Goal: Task Accomplishment & Management: Use online tool/utility

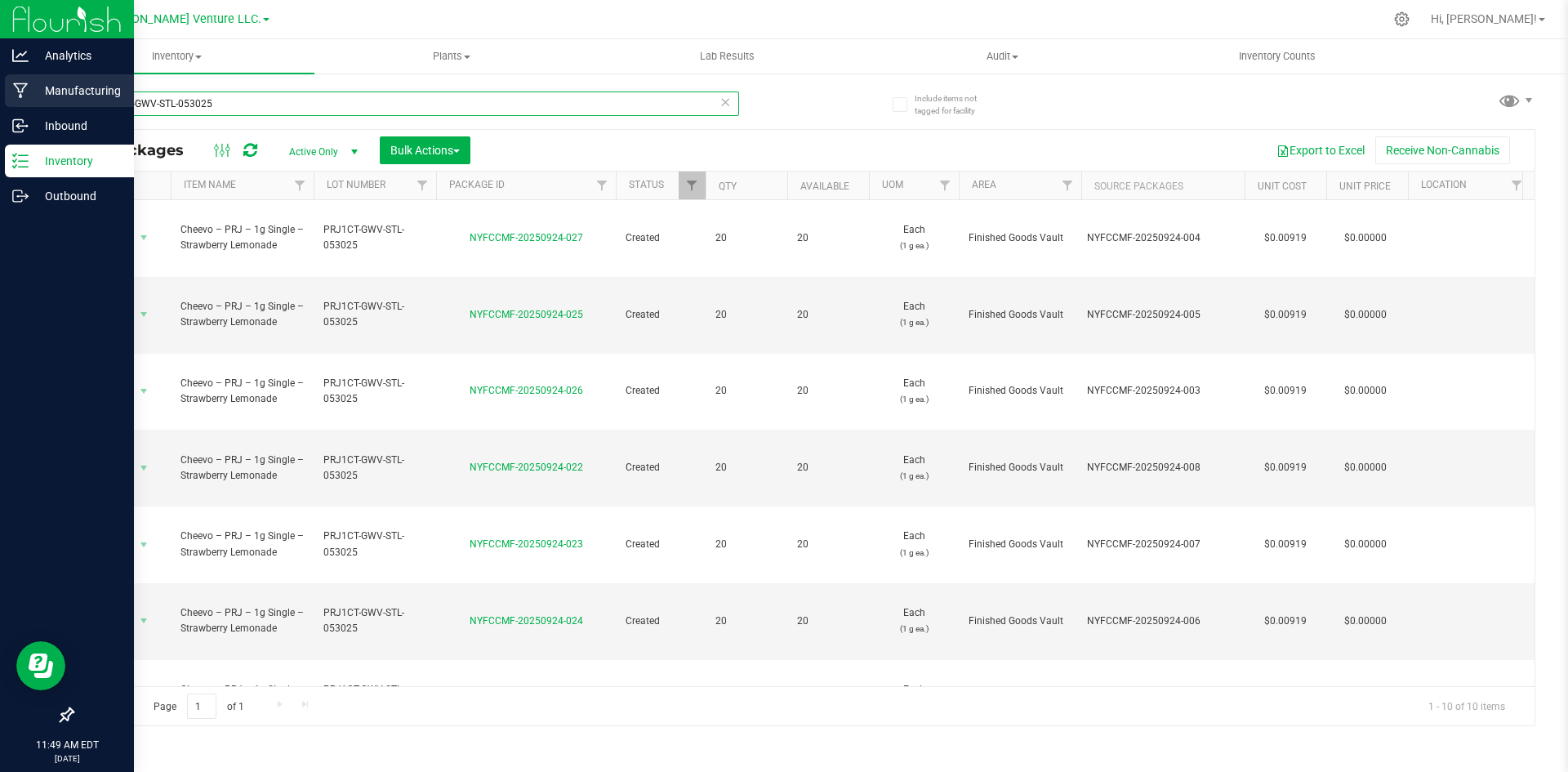
drag, startPoint x: 279, startPoint y: 111, endPoint x: 0, endPoint y: 103, distance: 279.1
click at [0, 103] on div "Analytics Manufacturing Inbound Inventory Outbound 11:49 AM EDT [DATE] 09/26 Gr…" at bounding box center [784, 386] width 1568 height 772
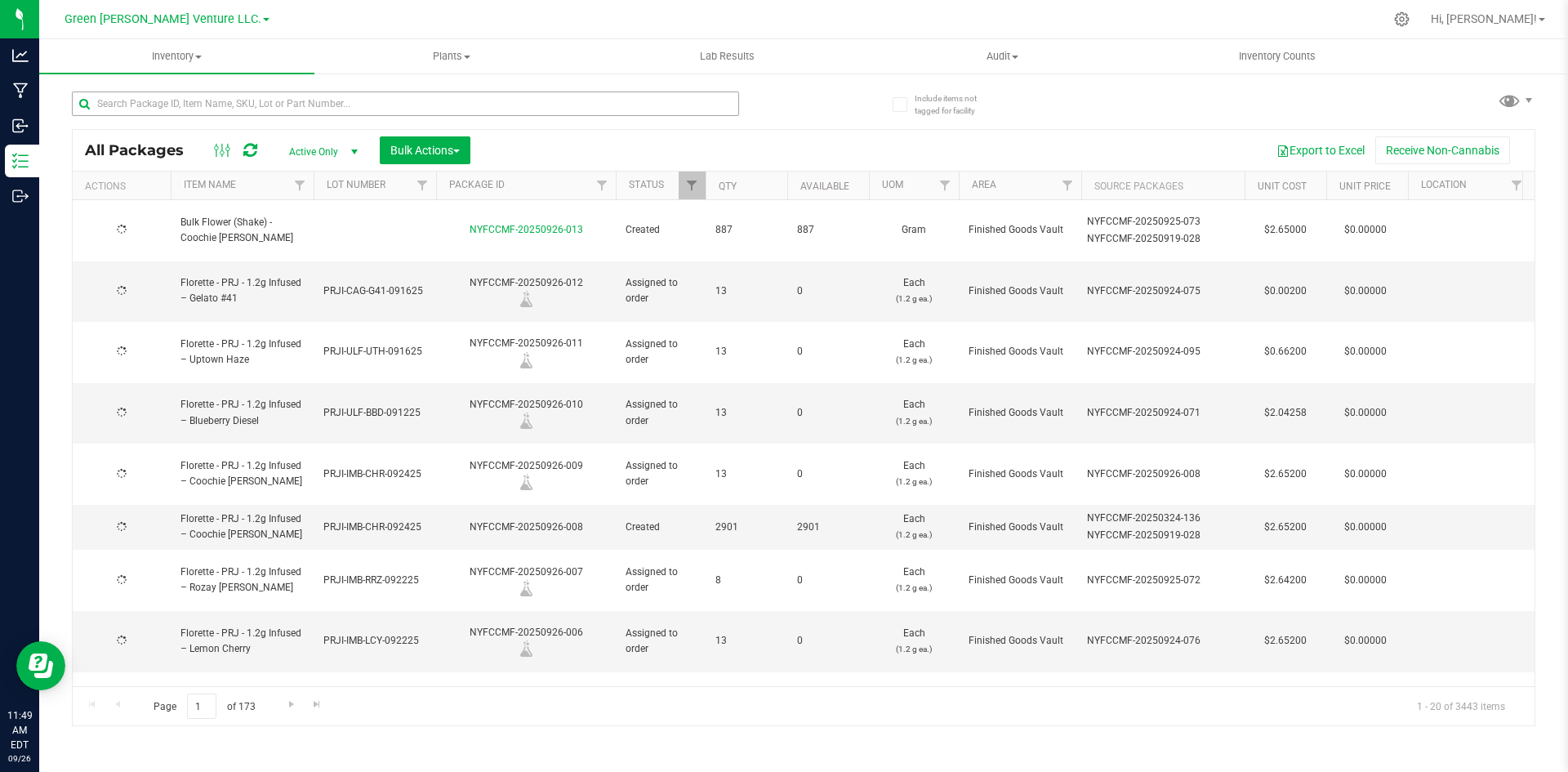
click at [377, 116] on div at bounding box center [405, 110] width 668 height 38
click at [377, 109] on input "text" at bounding box center [405, 104] width 668 height 25
paste input "NYFCCMF-20250429-116"
type input "NYFCCMF-20250429-116"
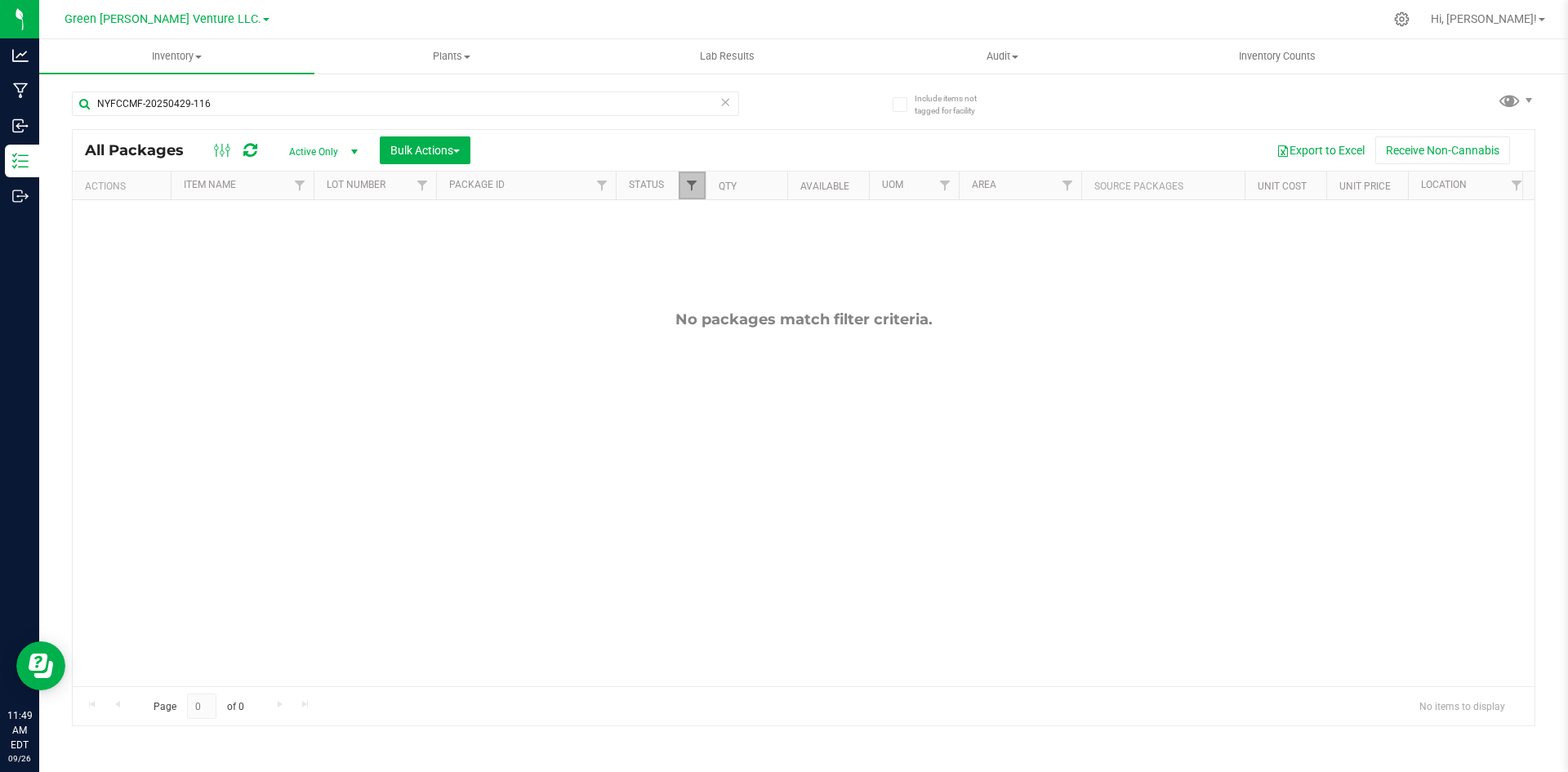
click at [688, 191] on span "Filter" at bounding box center [691, 185] width 13 height 13
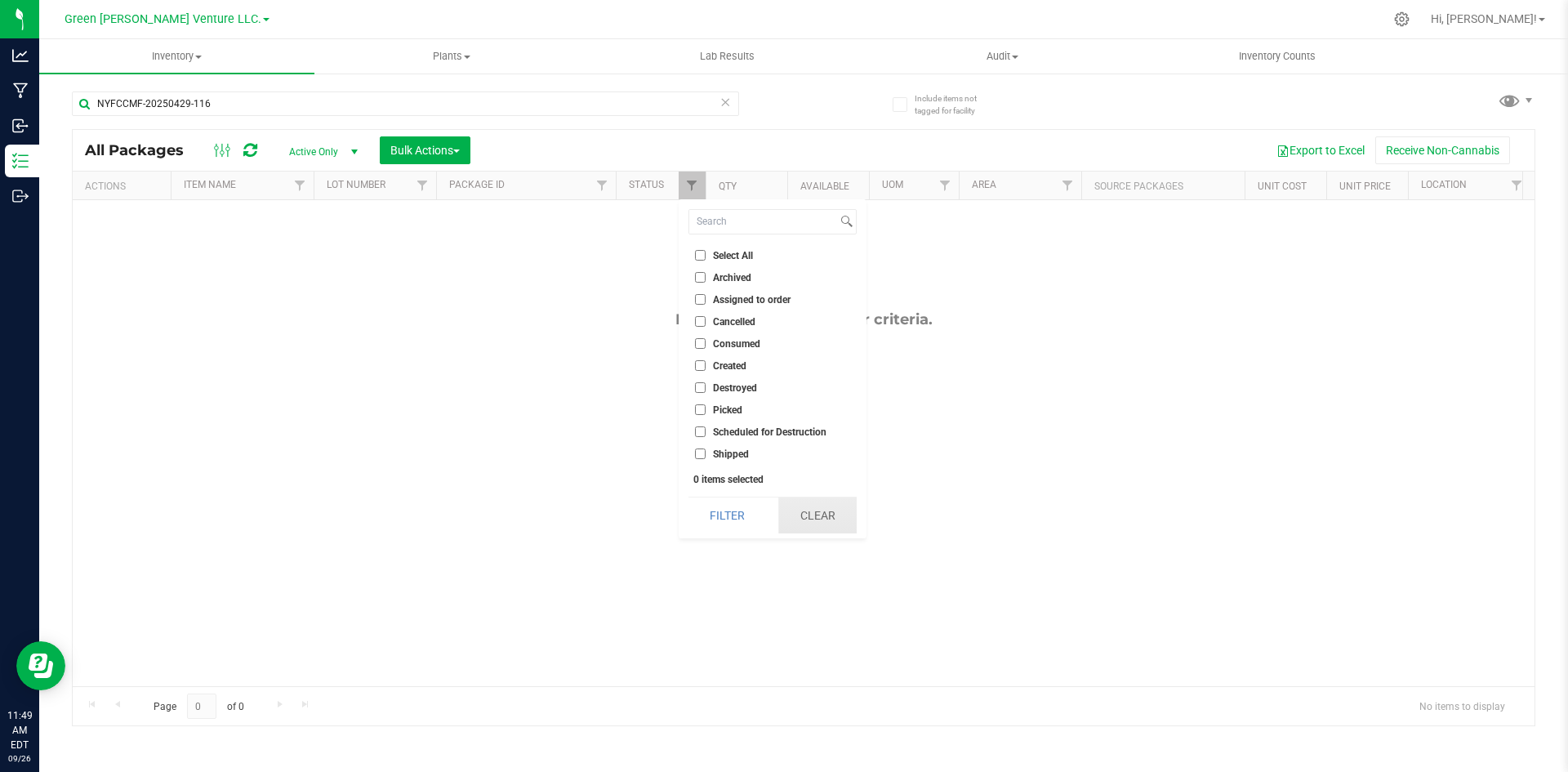
click at [826, 519] on button "Clear" at bounding box center [818, 515] width 79 height 36
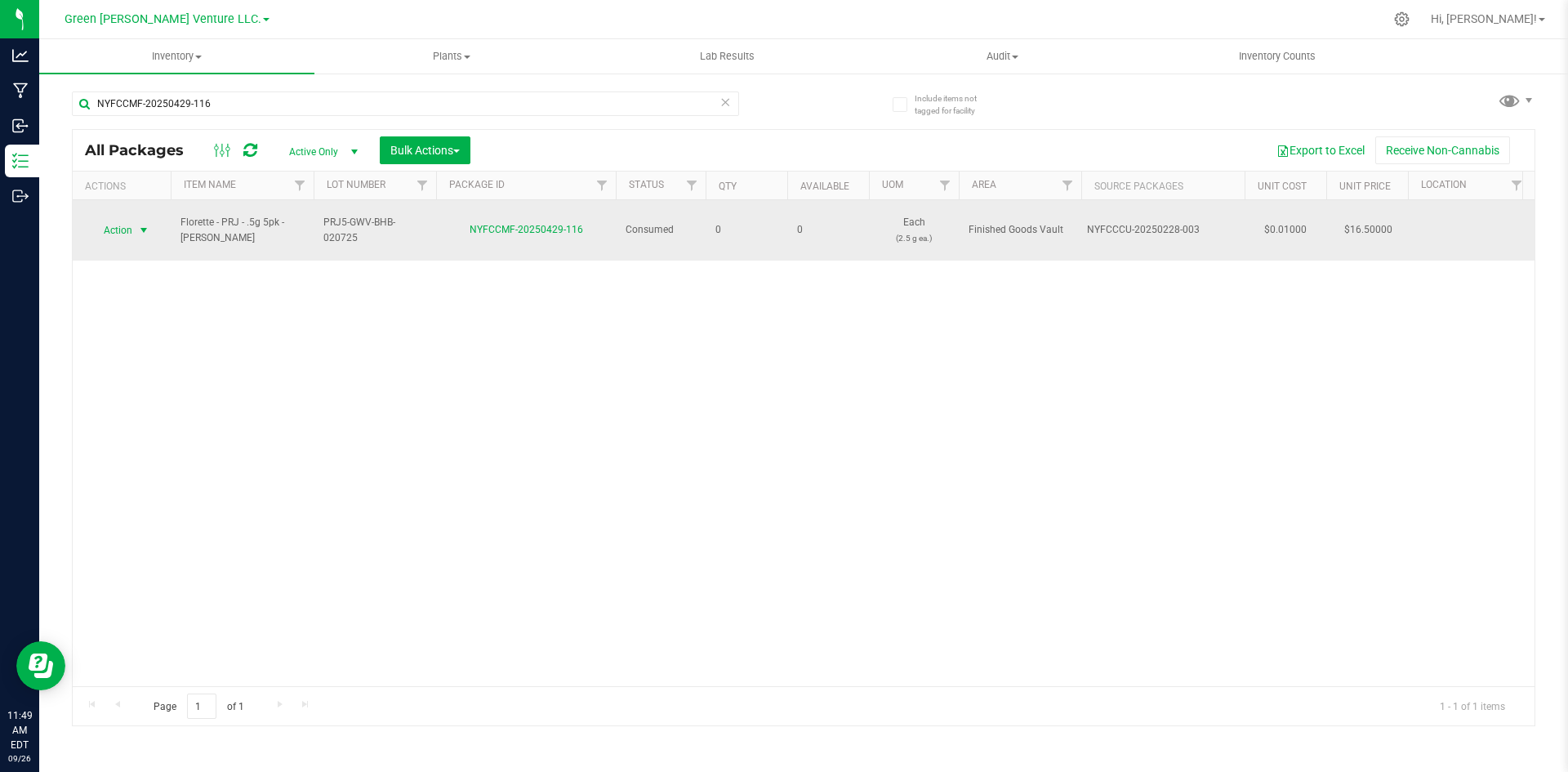
click at [110, 219] on span "Action" at bounding box center [111, 230] width 44 height 23
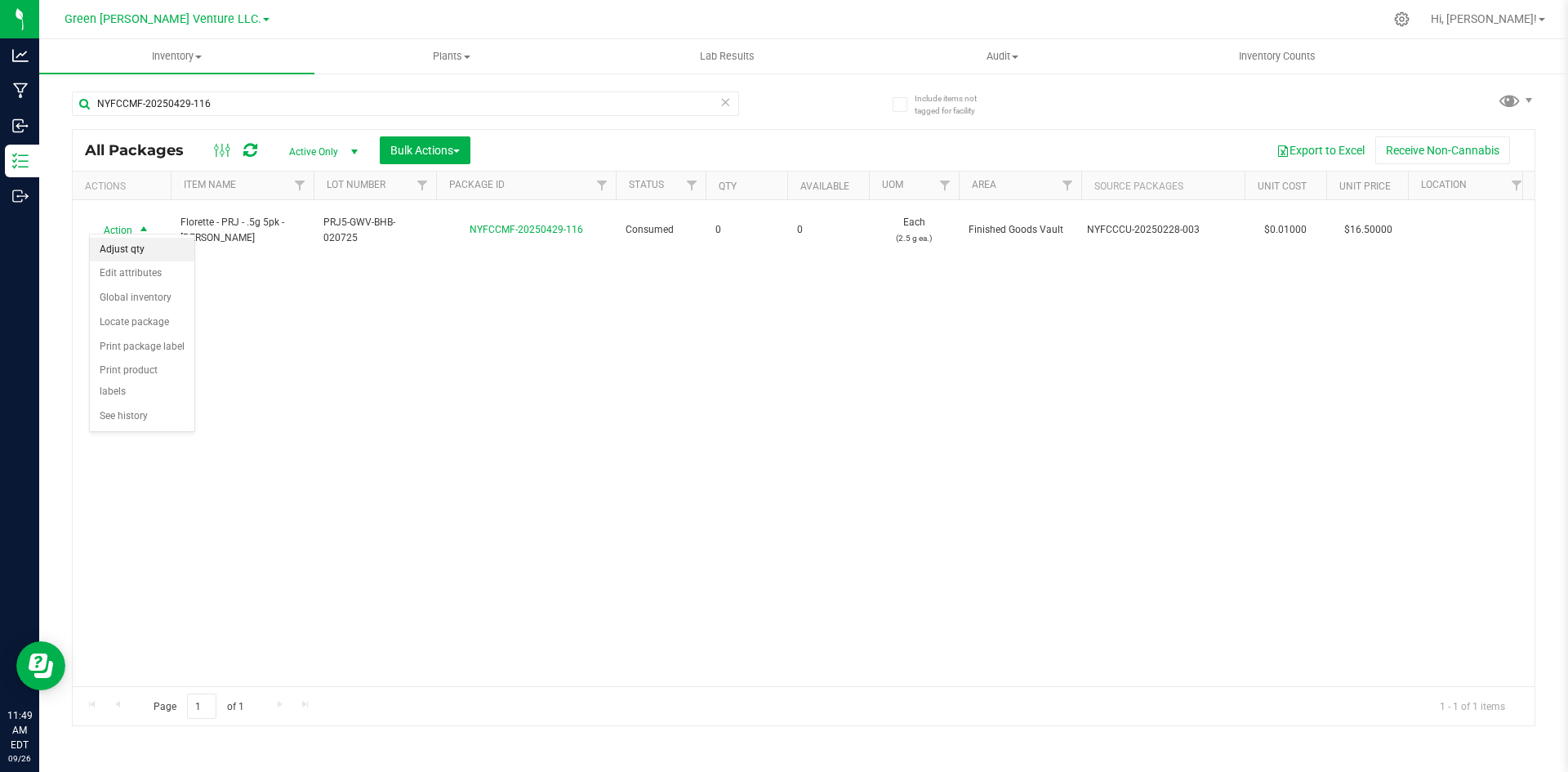
click at [153, 251] on li "Adjust qty" at bounding box center [142, 250] width 104 height 25
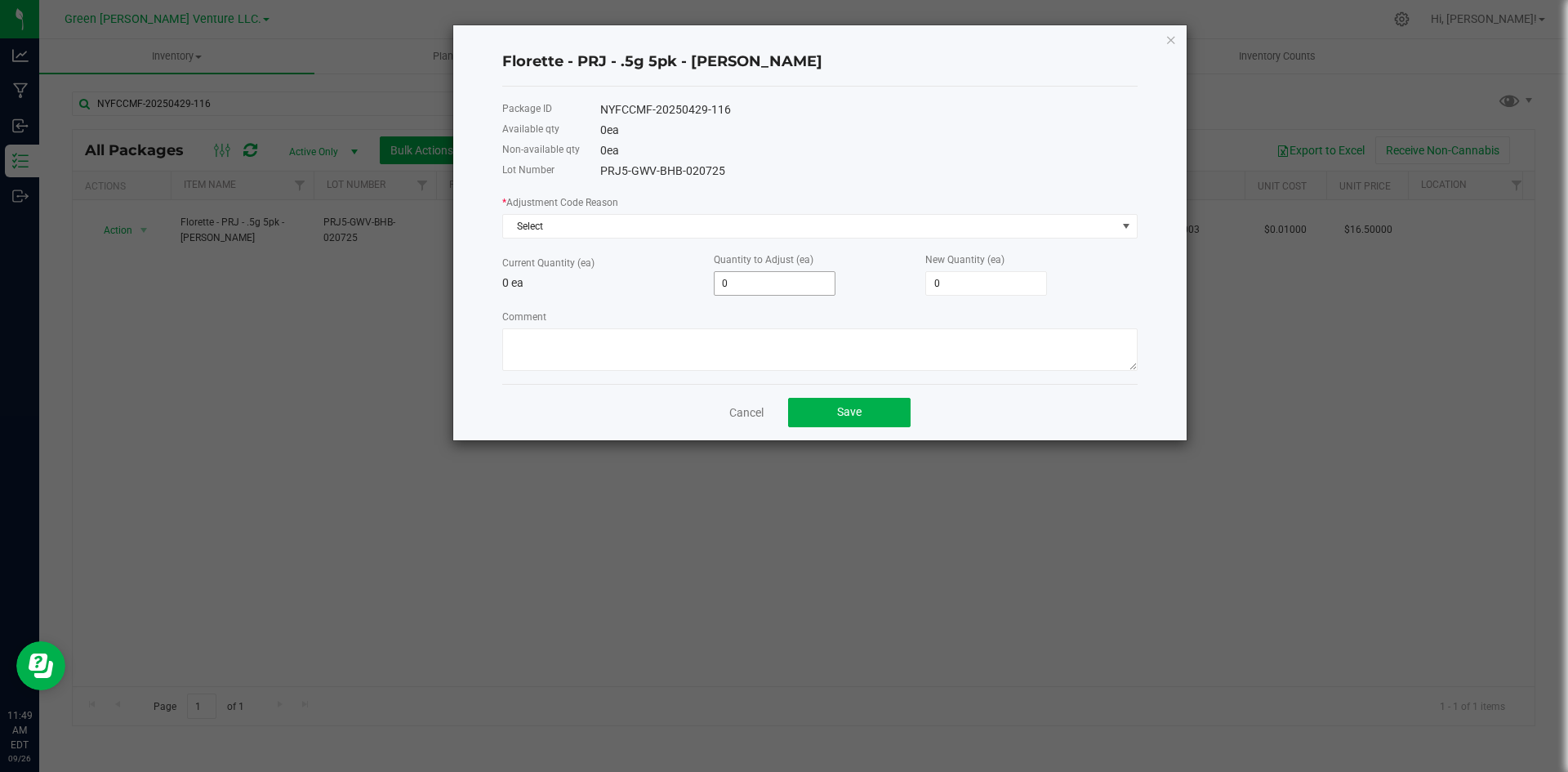
click at [775, 286] on input "0" at bounding box center [774, 284] width 120 height 23
type input "2"
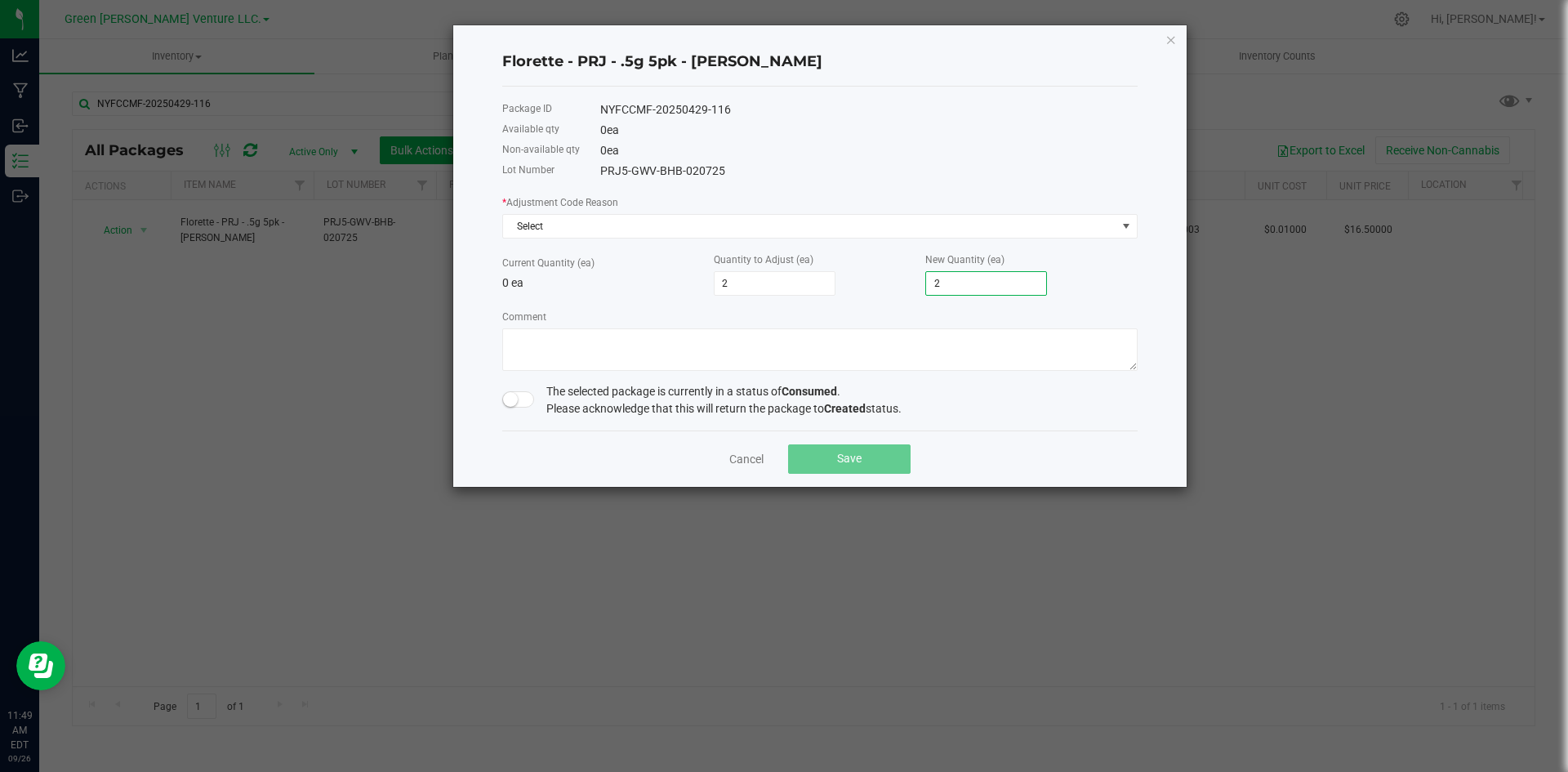
type input "20"
click at [864, 312] on div "Comment" at bounding box center [820, 340] width 635 height 63
click at [616, 237] on span "Select" at bounding box center [809, 226] width 613 height 23
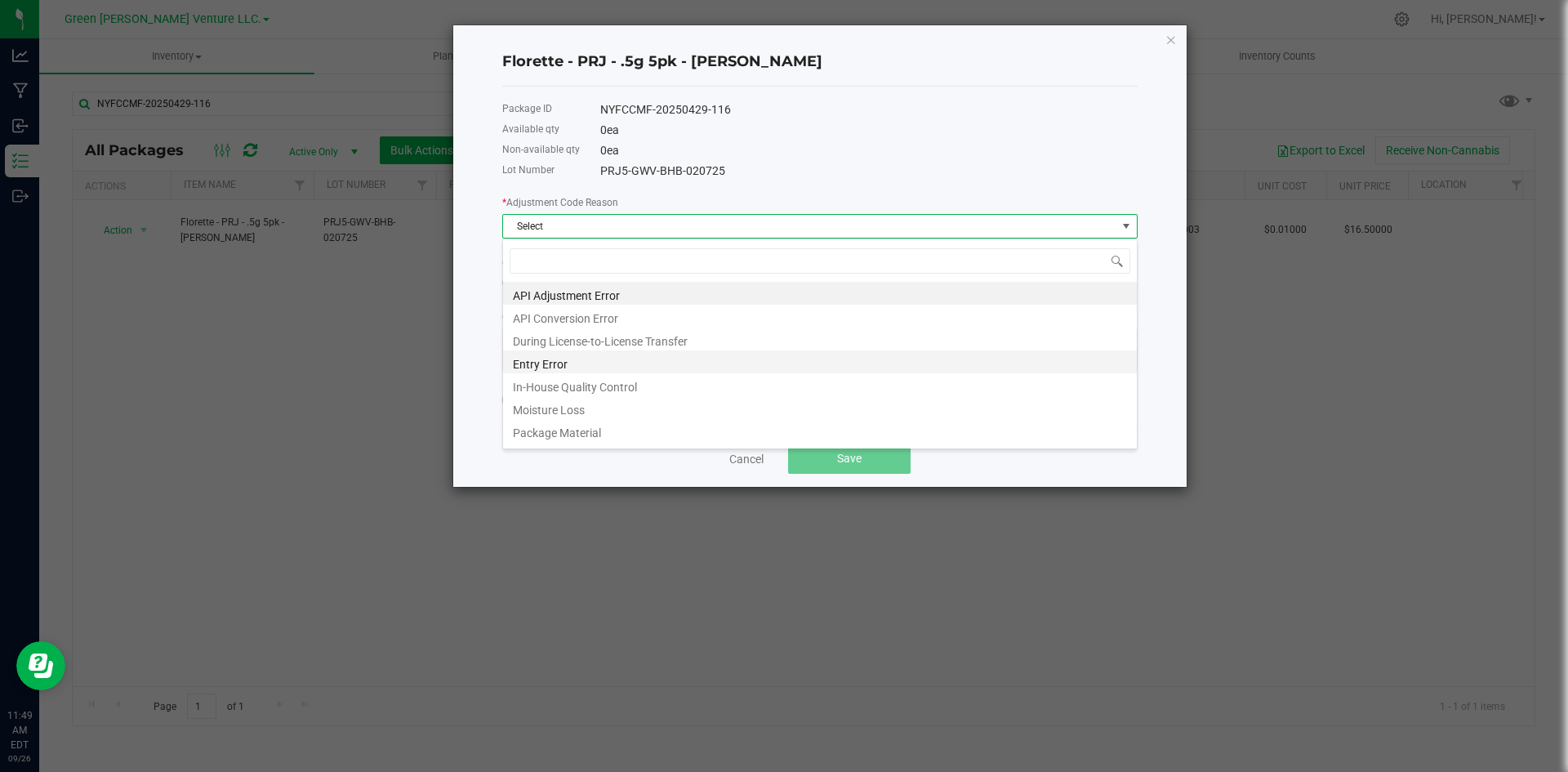
click at [602, 368] on li "Entry Error" at bounding box center [820, 361] width 634 height 23
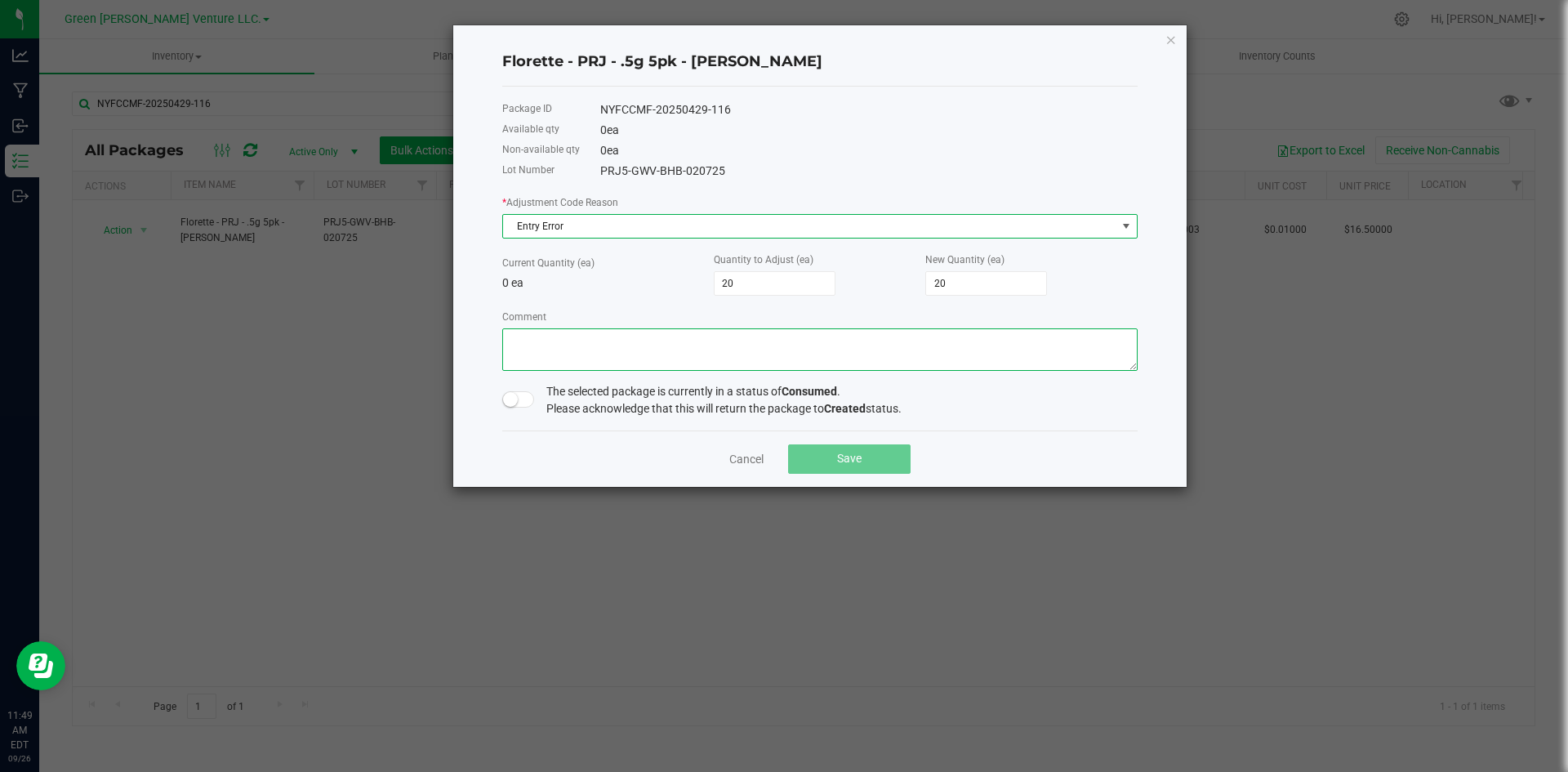
click at [608, 348] on textarea "Comment" at bounding box center [820, 349] width 635 height 43
click at [654, 340] on textarea "Comment" at bounding box center [820, 349] width 635 height 43
click at [764, 335] on textarea "Comment" at bounding box center [820, 349] width 635 height 43
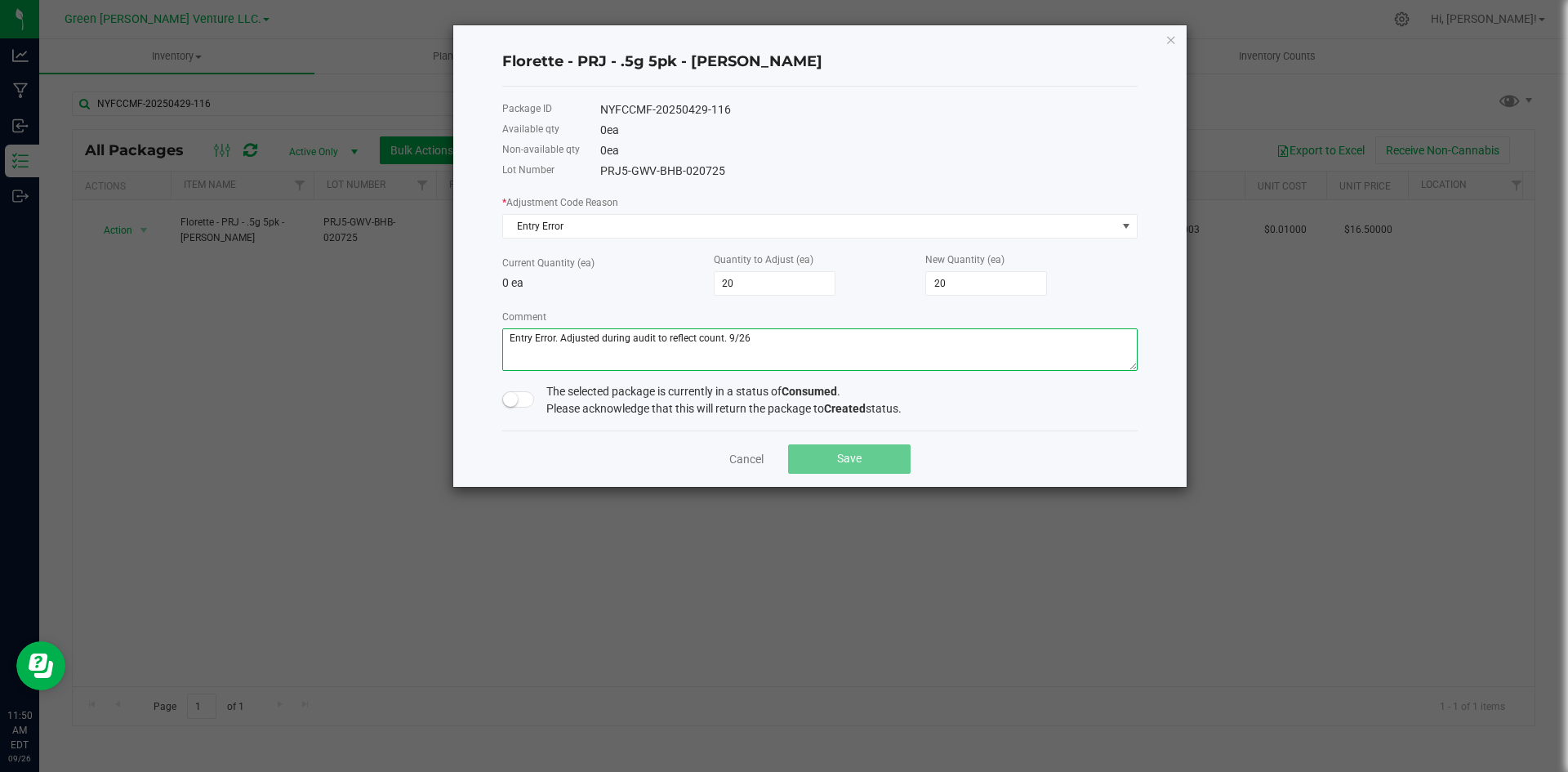
type textarea "Entry Error. Adjusted during audit to reflect count. 9/26"
click at [527, 396] on span at bounding box center [518, 399] width 32 height 17
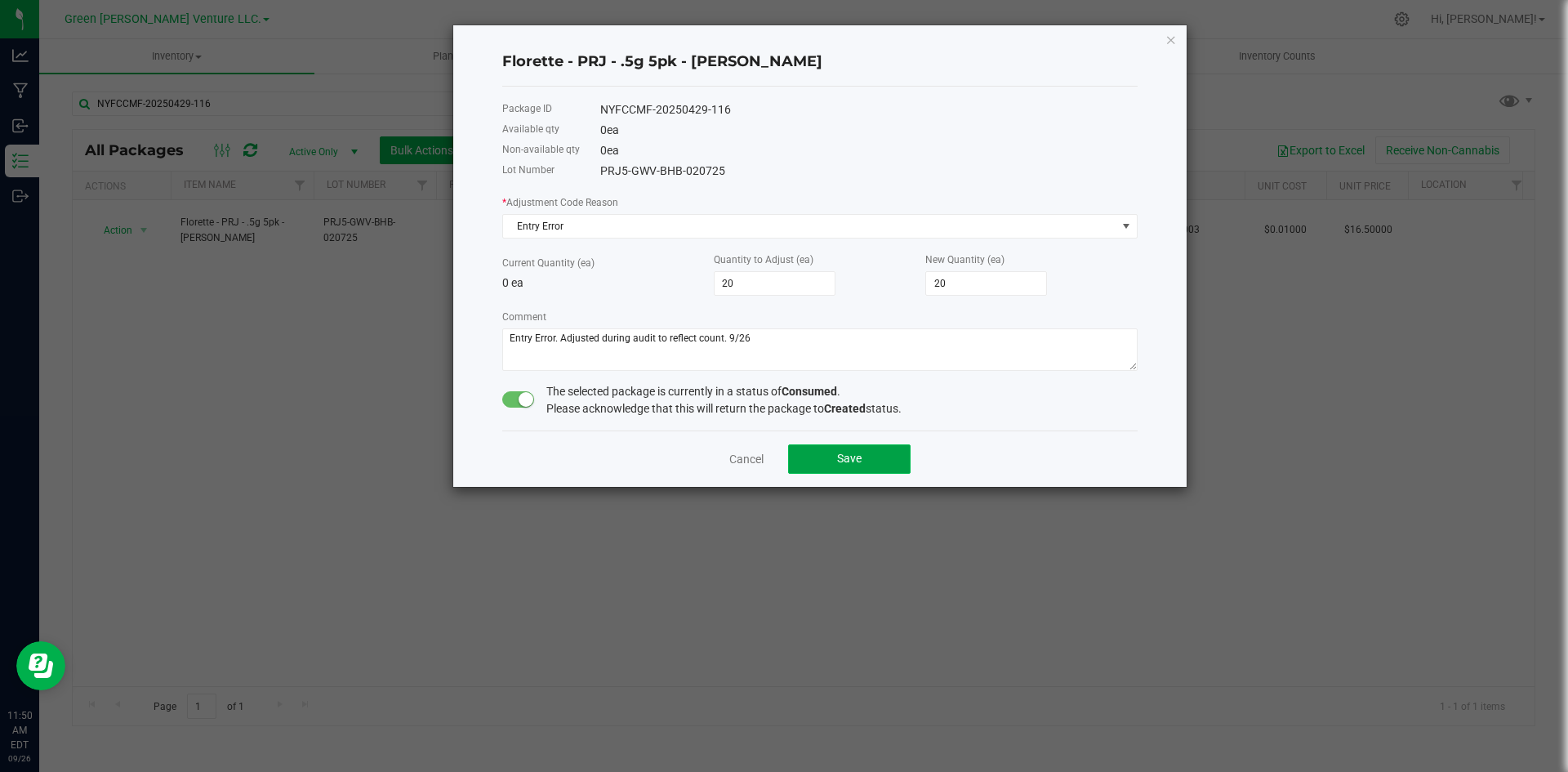
click at [872, 458] on button "Save" at bounding box center [850, 460] width 122 height 30
